Goal: Task Accomplishment & Management: Use online tool/utility

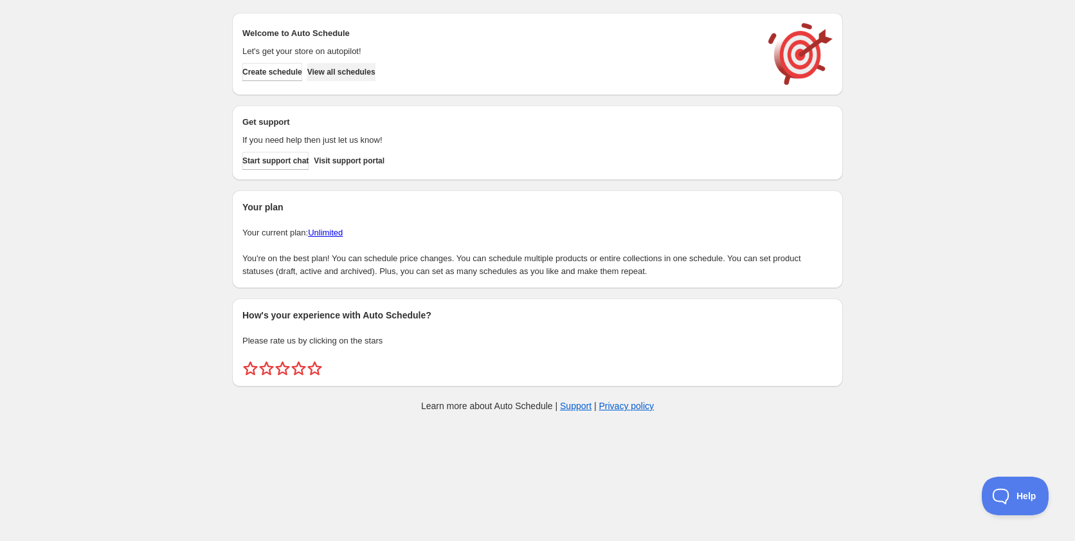
click at [351, 72] on span "View all schedules" at bounding box center [341, 72] width 68 height 10
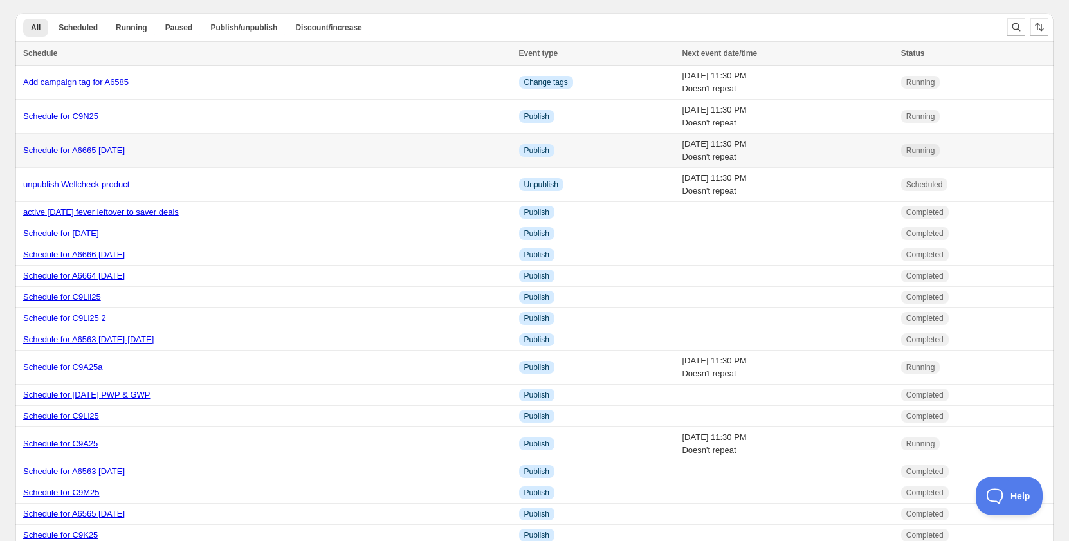
click at [91, 152] on link "Schedule for A6665 [DATE]" at bounding box center [74, 150] width 102 height 10
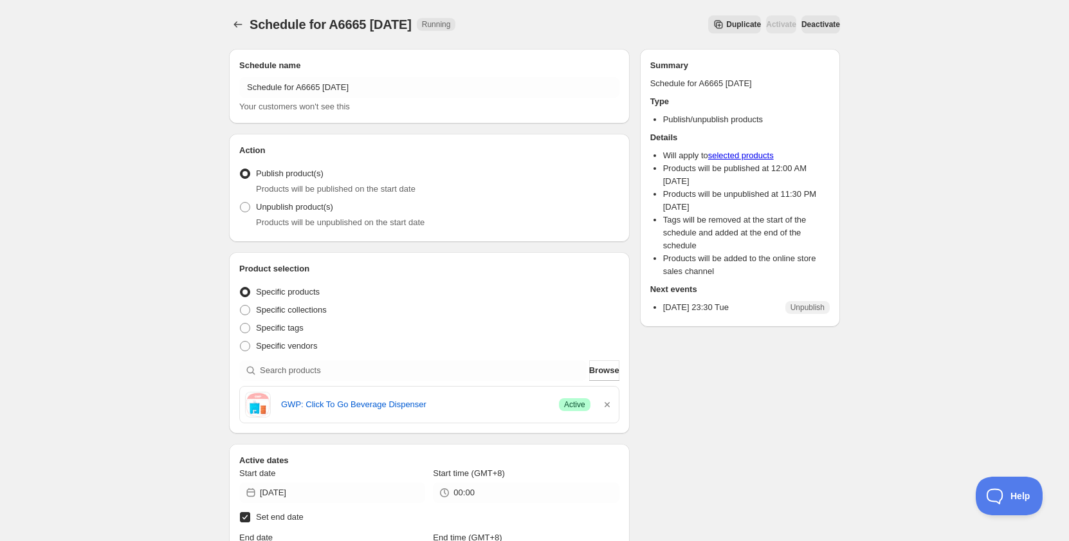
click at [726, 25] on span "Duplicate" at bounding box center [743, 24] width 35 height 10
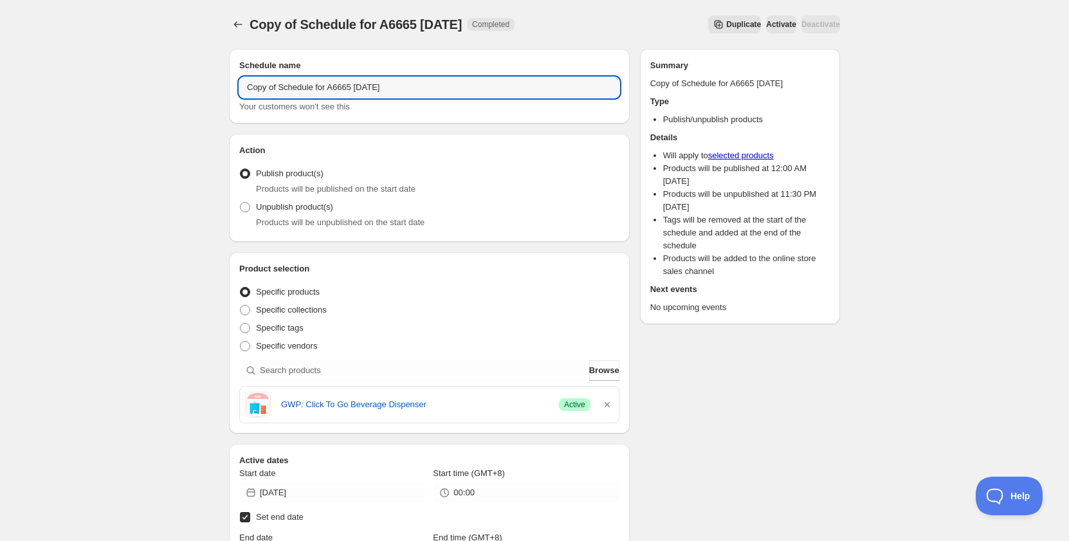
drag, startPoint x: 280, startPoint y: 87, endPoint x: 212, endPoint y: 76, distance: 68.5
drag, startPoint x: 302, startPoint y: 87, endPoint x: 440, endPoint y: 83, distance: 137.7
click at [440, 83] on input "Schedule for A6665 [DATE]" at bounding box center [429, 87] width 380 height 21
paste input "56"
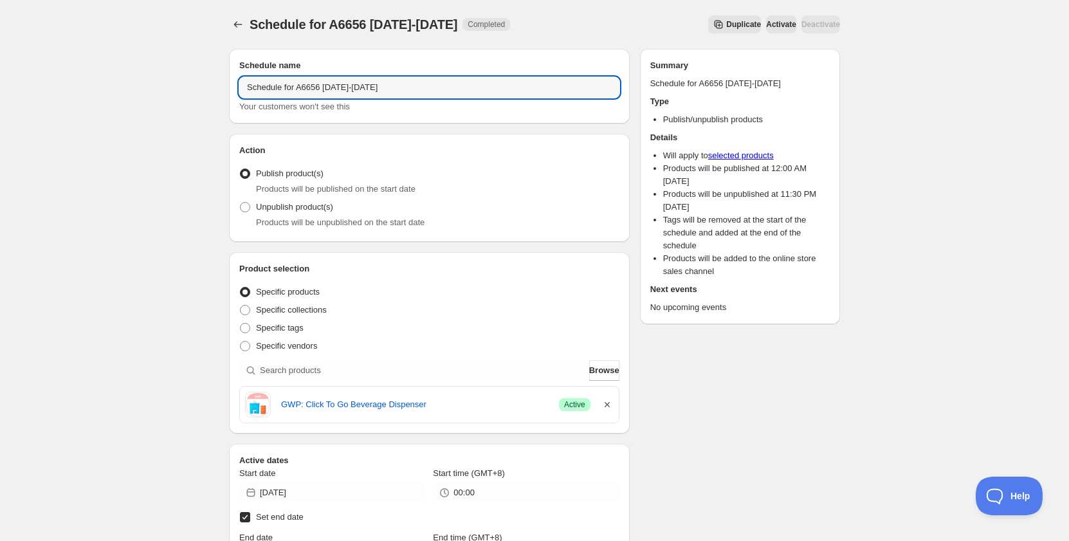
type input "Schedule for A6656 [DATE]-[DATE]"
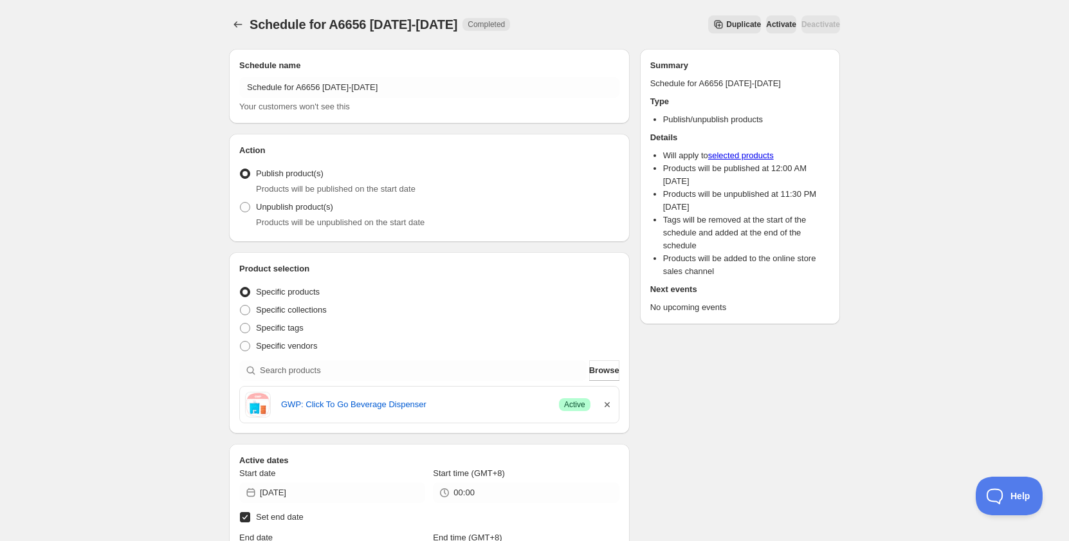
click at [601, 404] on icon "button" at bounding box center [607, 404] width 13 height 13
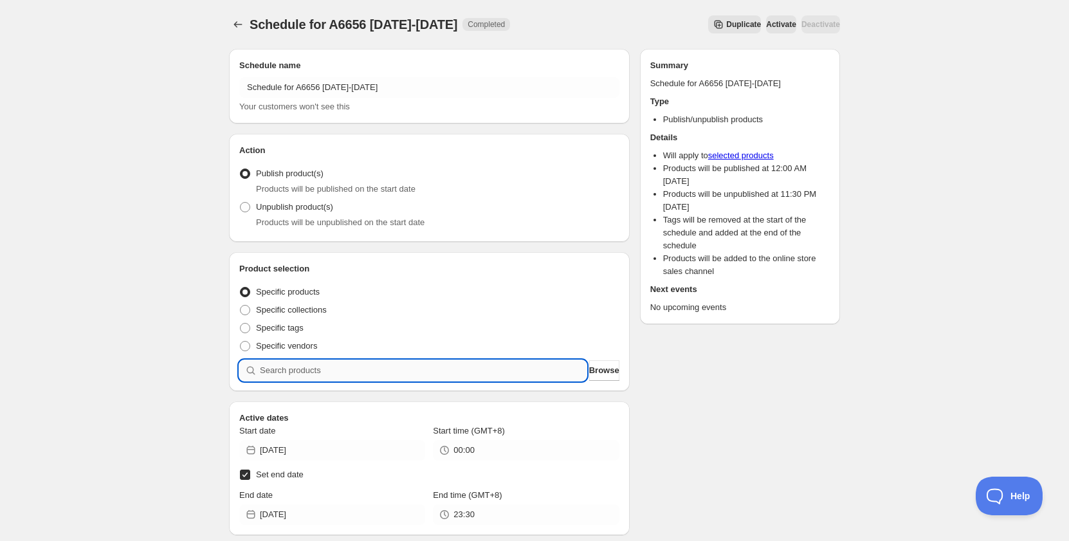
click at [442, 372] on input "search" at bounding box center [423, 370] width 327 height 21
paste input "A6656"
type input "A6656"
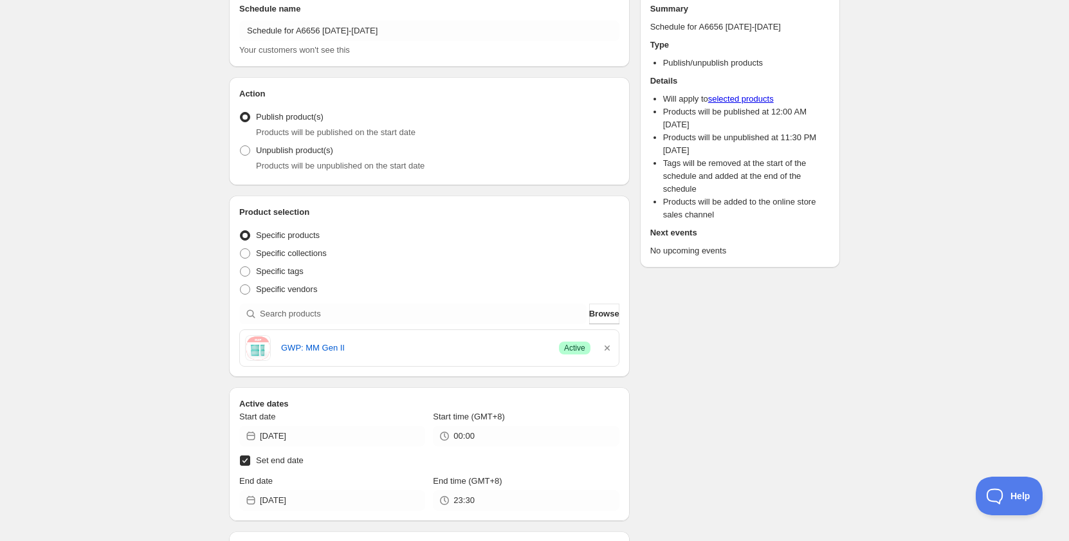
scroll to position [129, 0]
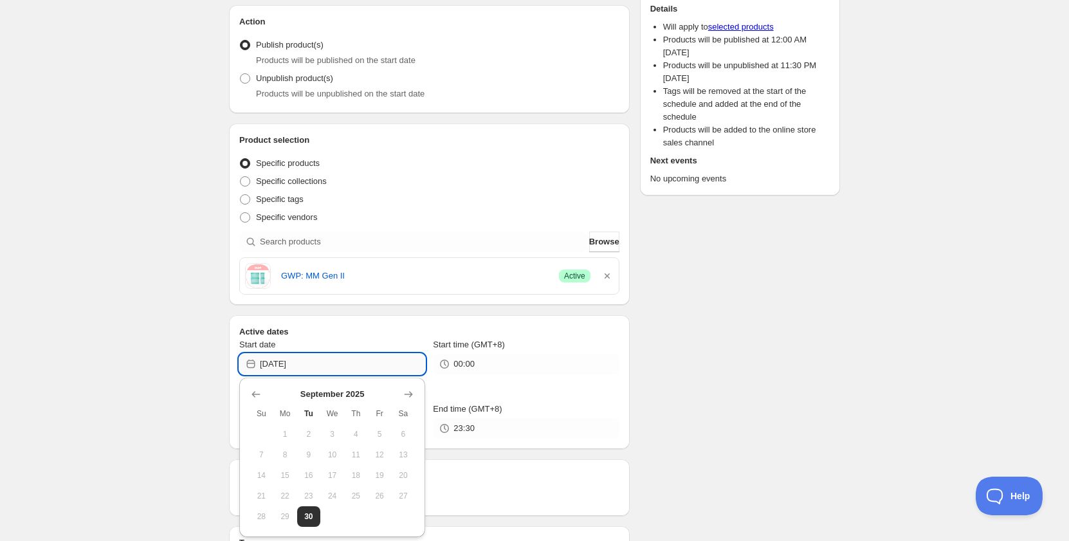
click at [319, 363] on input "[DATE]" at bounding box center [342, 364] width 165 height 21
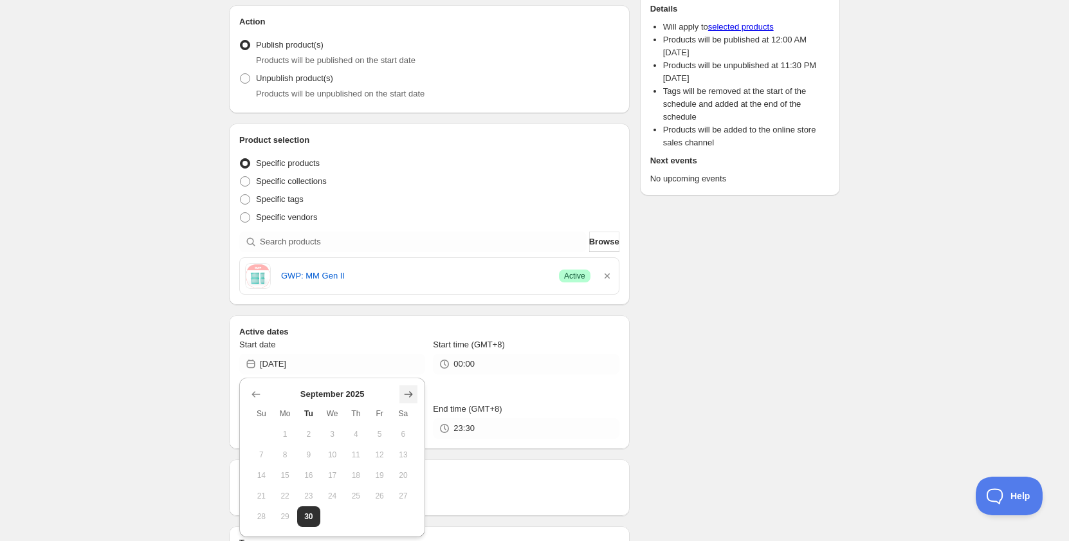
click at [413, 393] on icon "Show next month, October 2025" at bounding box center [408, 394] width 13 height 13
click at [332, 428] on button "1" at bounding box center [332, 434] width 24 height 21
type input "[DATE]"
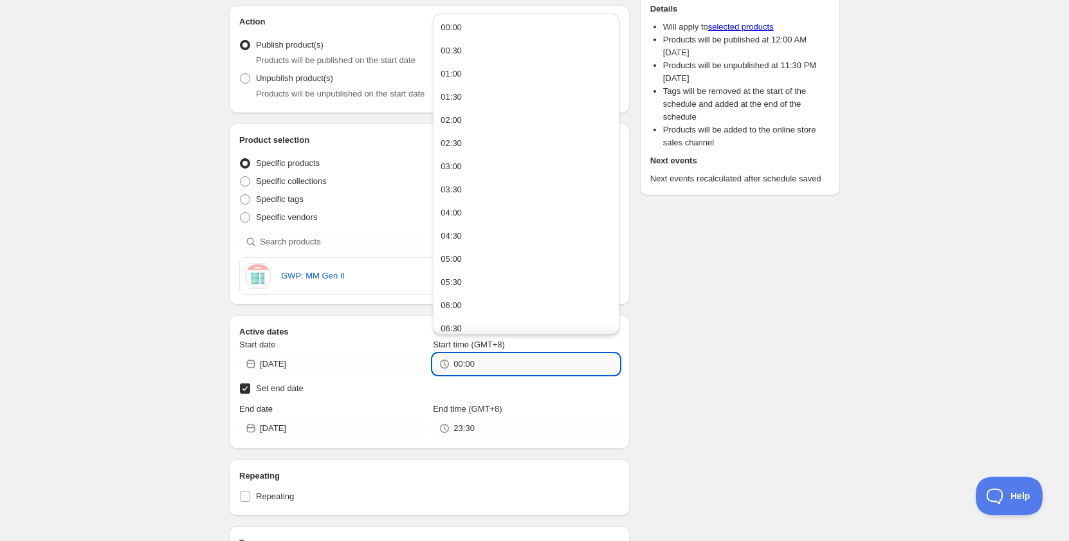
click at [461, 368] on input "00:00" at bounding box center [535, 364] width 165 height 21
click at [459, 256] on div "09:00" at bounding box center [450, 251] width 21 height 13
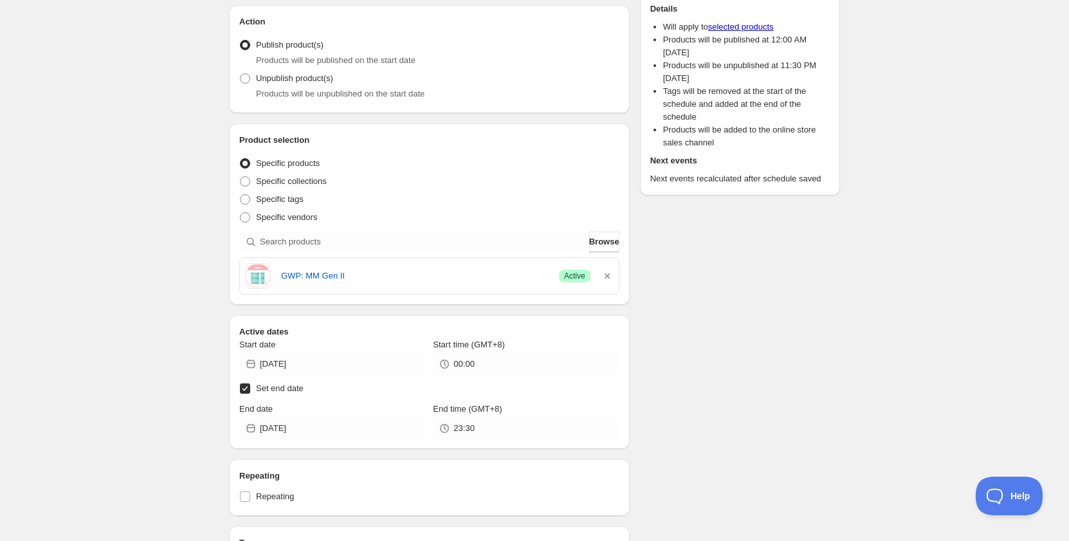
type input "09:00"
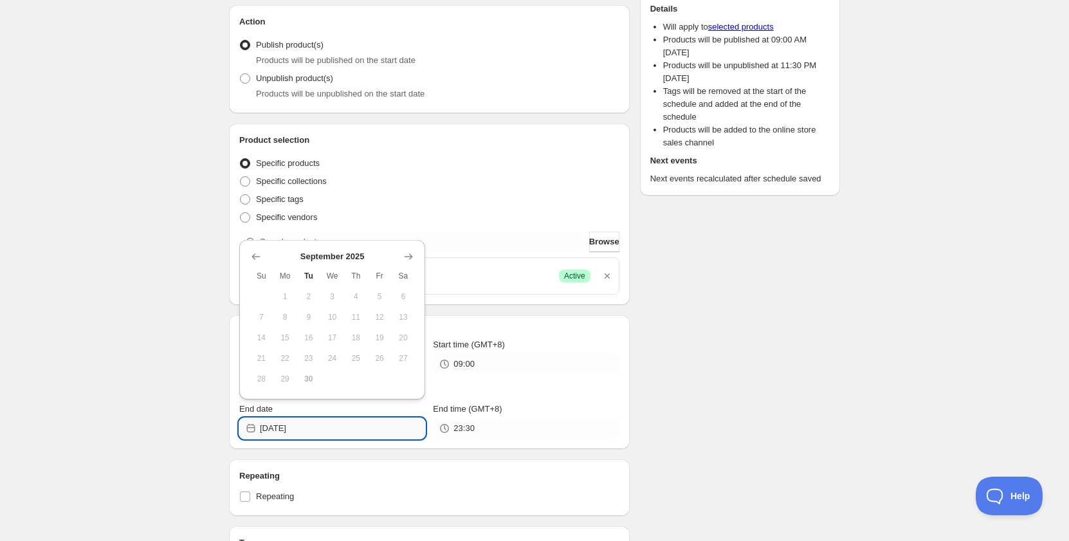
click at [341, 437] on input "[DATE]" at bounding box center [342, 428] width 165 height 21
click at [408, 253] on icon "Show next month, October 2025" at bounding box center [408, 256] width 13 height 13
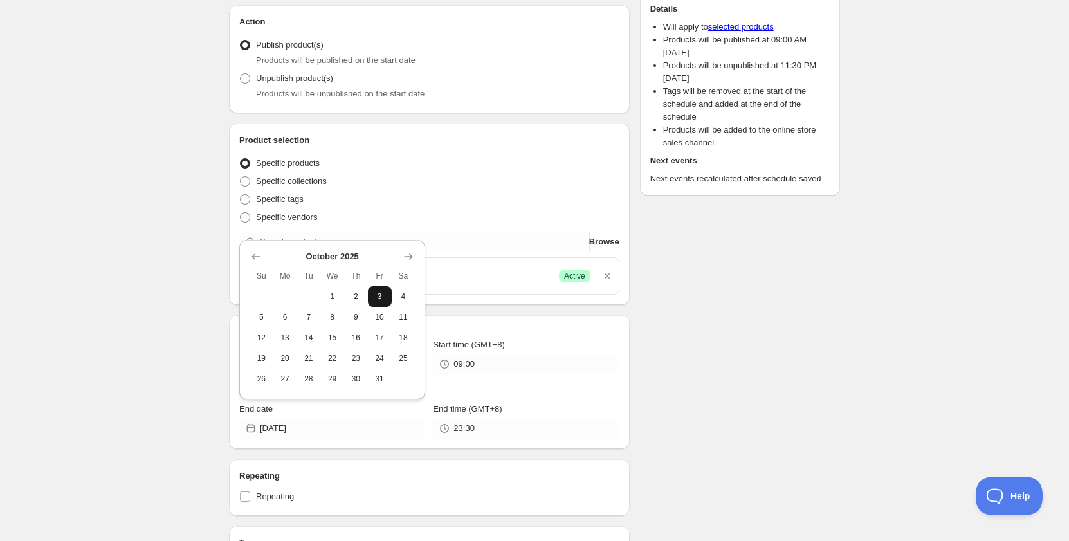
click at [371, 298] on button "3" at bounding box center [380, 296] width 24 height 21
type input "[DATE]"
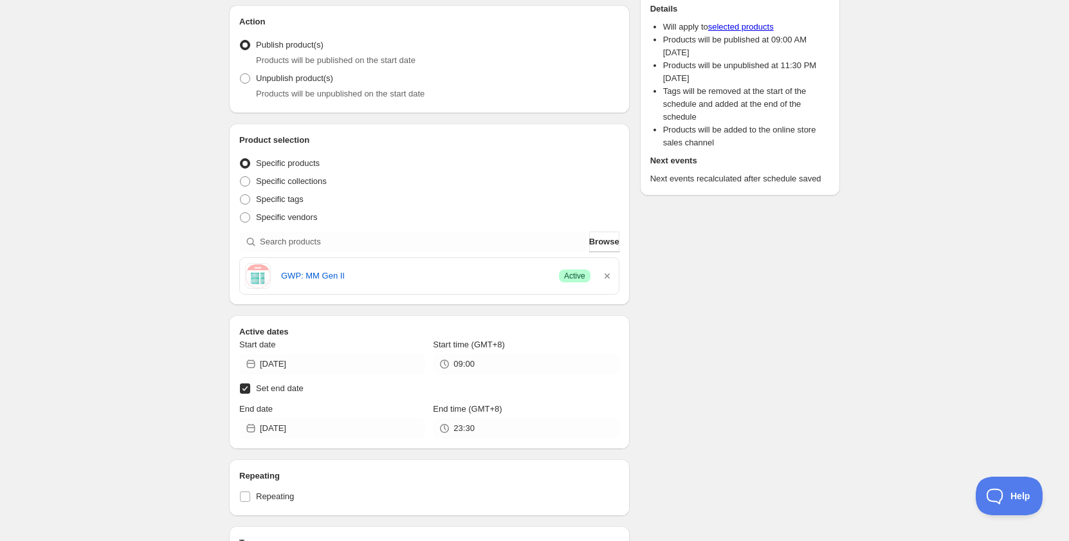
click at [471, 417] on div "End time (GMT+8) 23:30" at bounding box center [526, 421] width 186 height 36
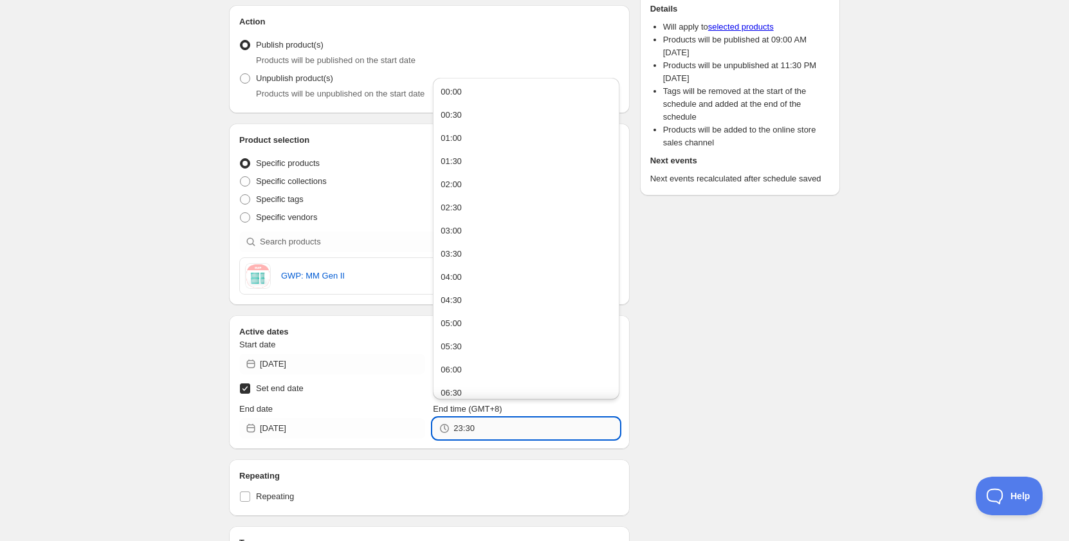
click at [471, 424] on input "23:30" at bounding box center [535, 428] width 165 height 21
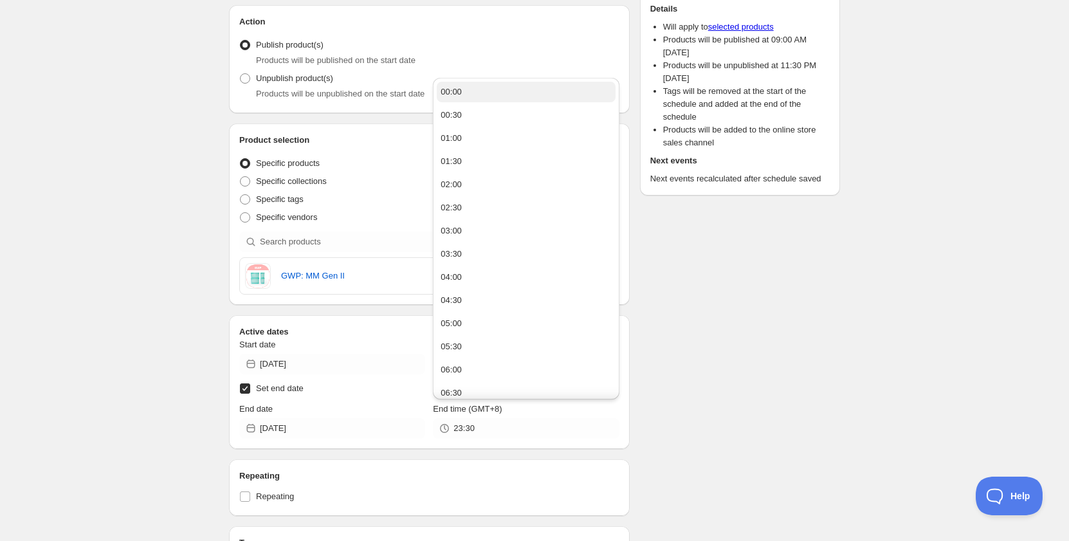
click at [469, 95] on button "00:00" at bounding box center [526, 92] width 178 height 21
type input "00:00"
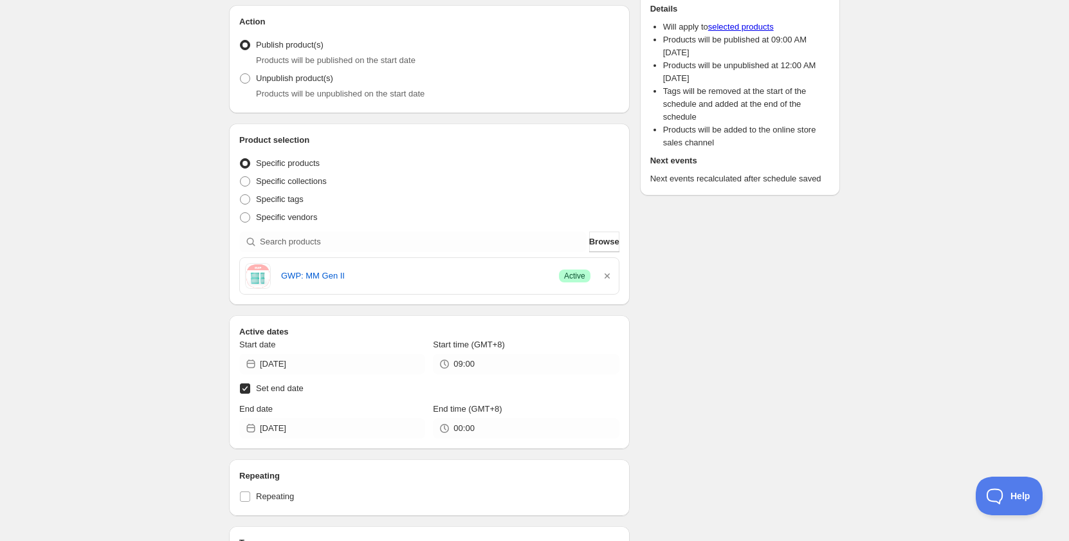
click at [682, 298] on div "Schedule name Schedule for A6656 [DATE]-[DATE] Your customers won't see this Ac…" at bounding box center [529, 476] width 621 height 1133
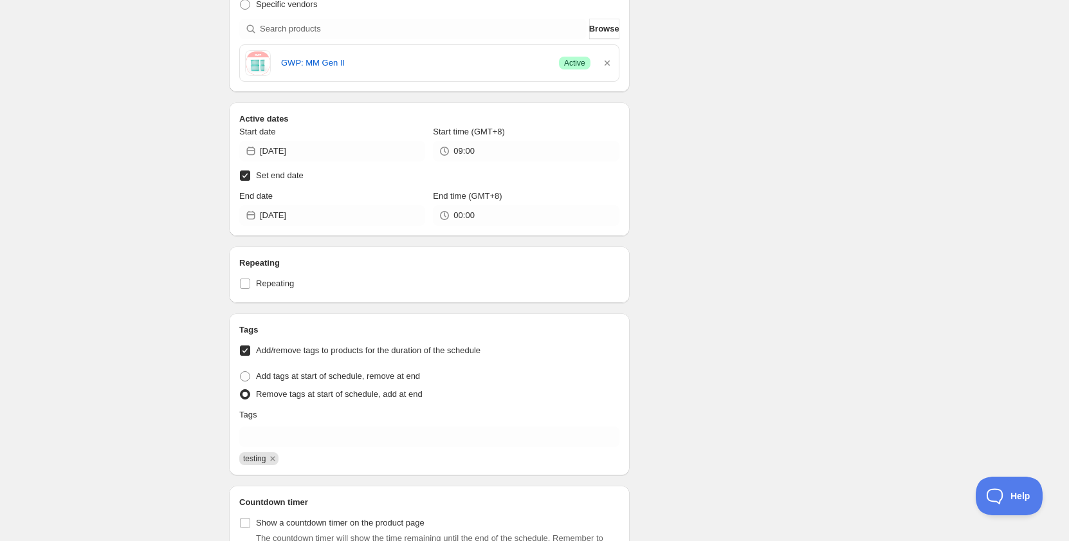
scroll to position [322, 0]
